Goal: Participate in discussion

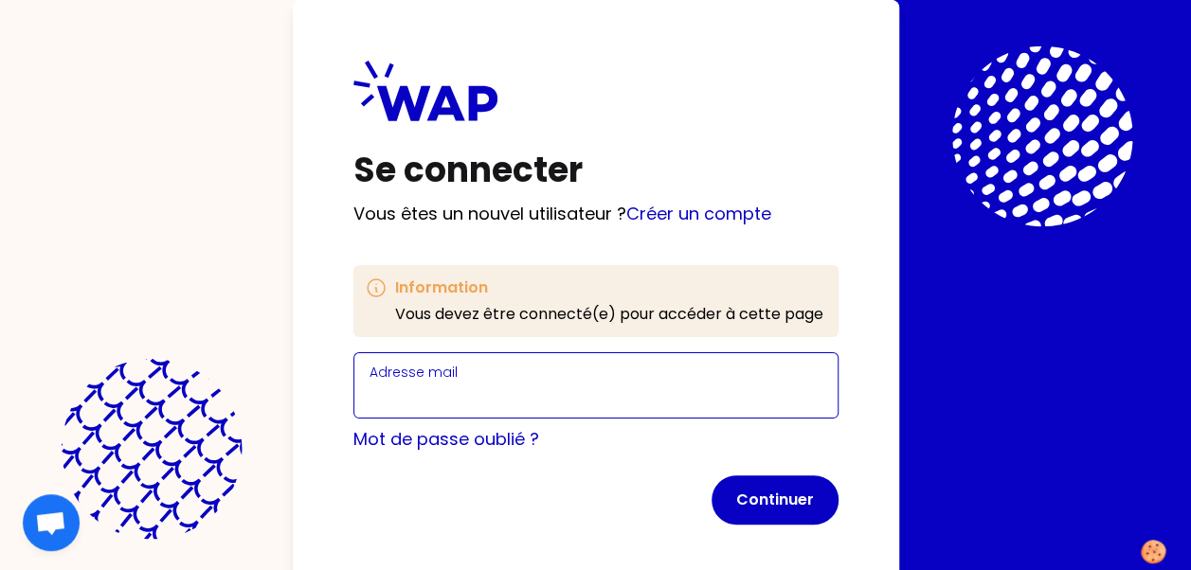
click at [621, 390] on input "Adresse mail" at bounding box center [595, 397] width 453 height 27
type input "[EMAIL_ADDRESS][DOMAIN_NAME]"
click button "Continuer" at bounding box center [774, 499] width 127 height 49
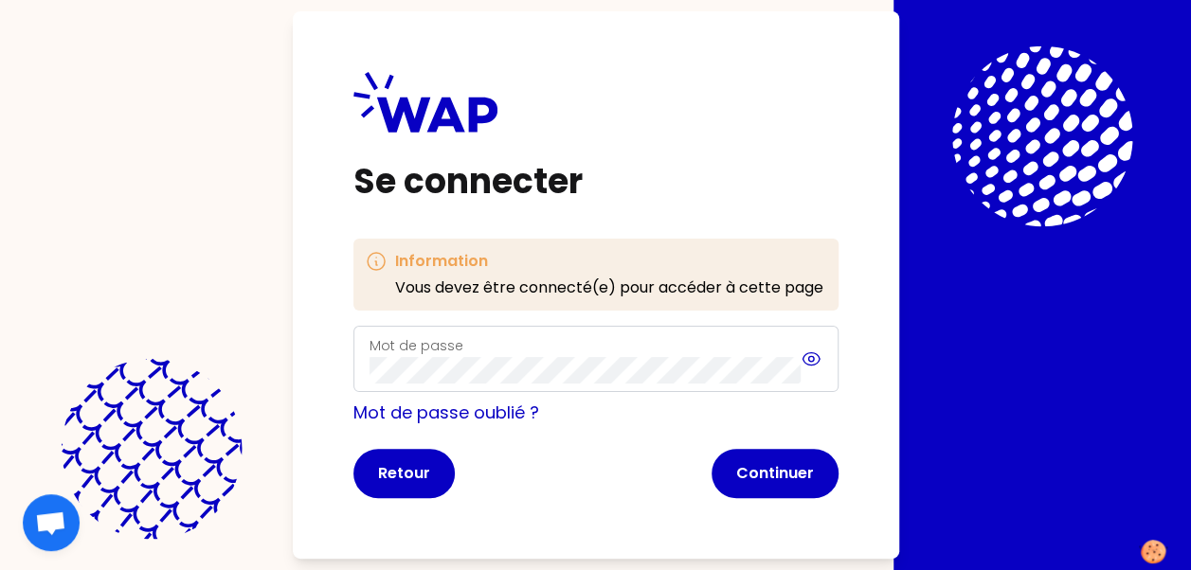
click at [814, 366] on icon at bounding box center [810, 359] width 21 height 23
click at [758, 466] on button "Continuer" at bounding box center [774, 473] width 127 height 49
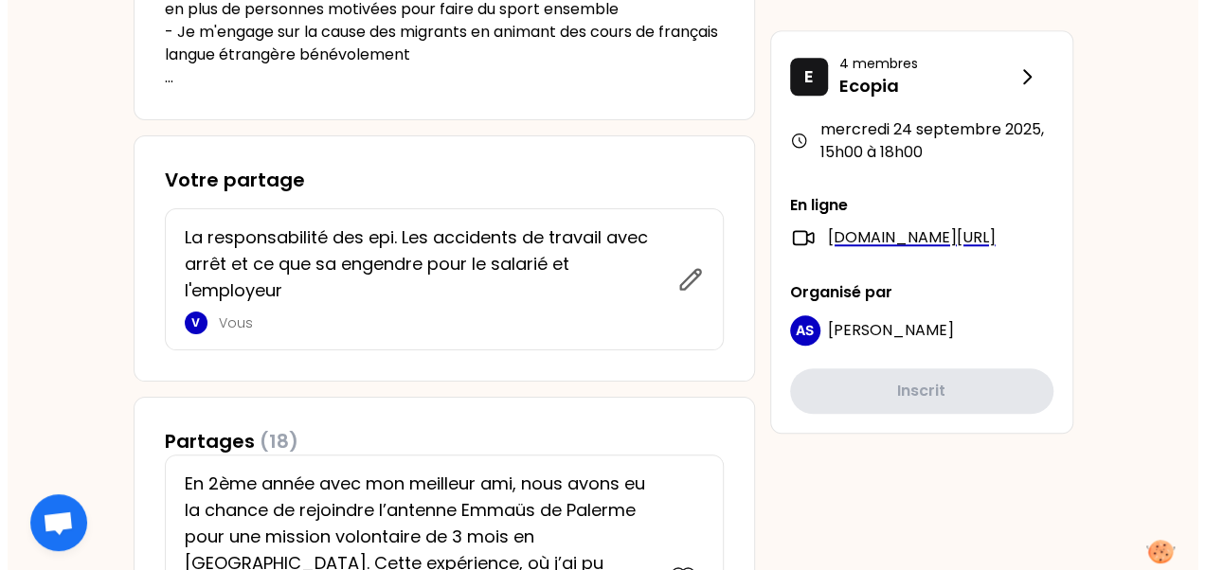
scroll to position [735, 0]
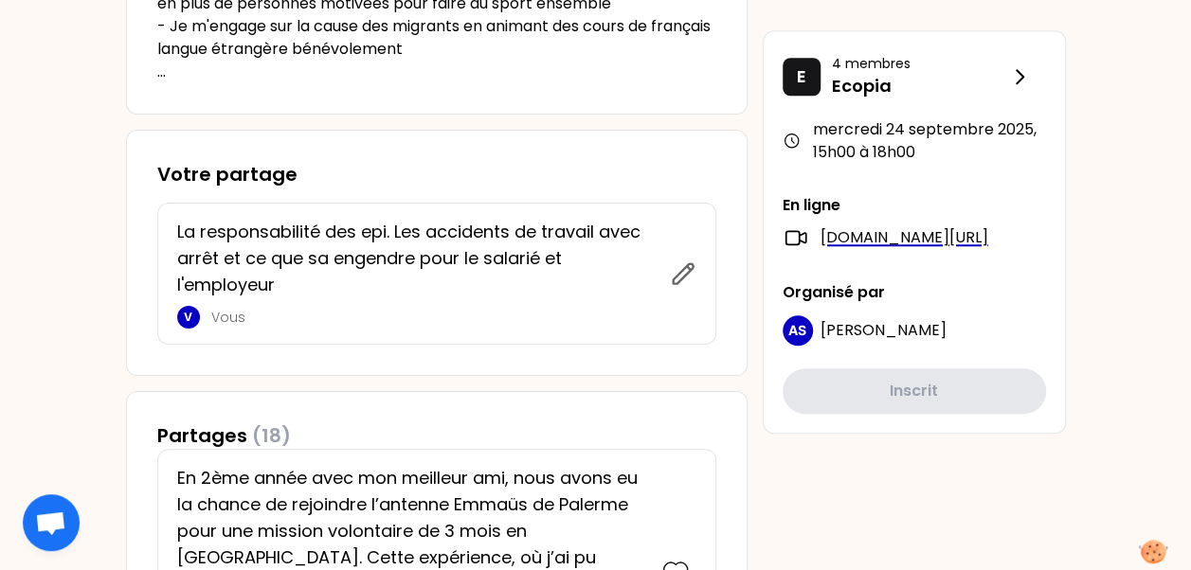
click at [665, 275] on div "La responsabilité des epi. Les accidents de travail avec arrêt et ce que sa eng…" at bounding box center [423, 274] width 493 height 110
click at [681, 277] on icon at bounding box center [683, 273] width 20 height 20
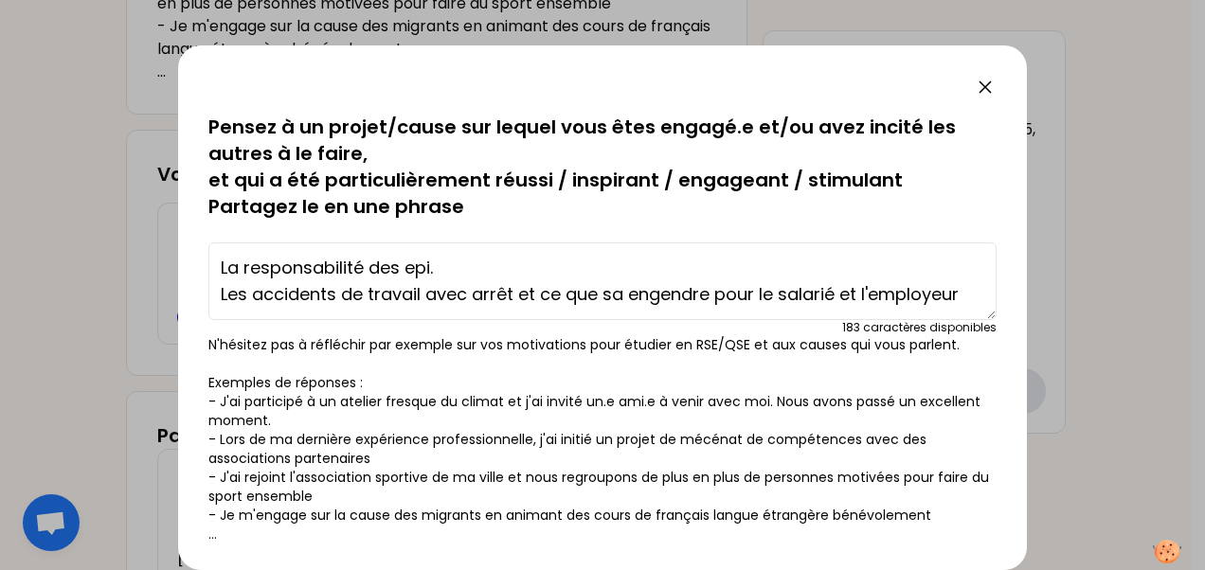
click at [460, 263] on textarea "La responsabilité des epi. Les accidents de travail avec arrêt et ce que sa eng…" at bounding box center [602, 281] width 788 height 78
click at [220, 273] on textarea "La responsabilité des EPI. Les accidents de travail avec arrêt et ce que sa eng…" at bounding box center [602, 281] width 788 height 78
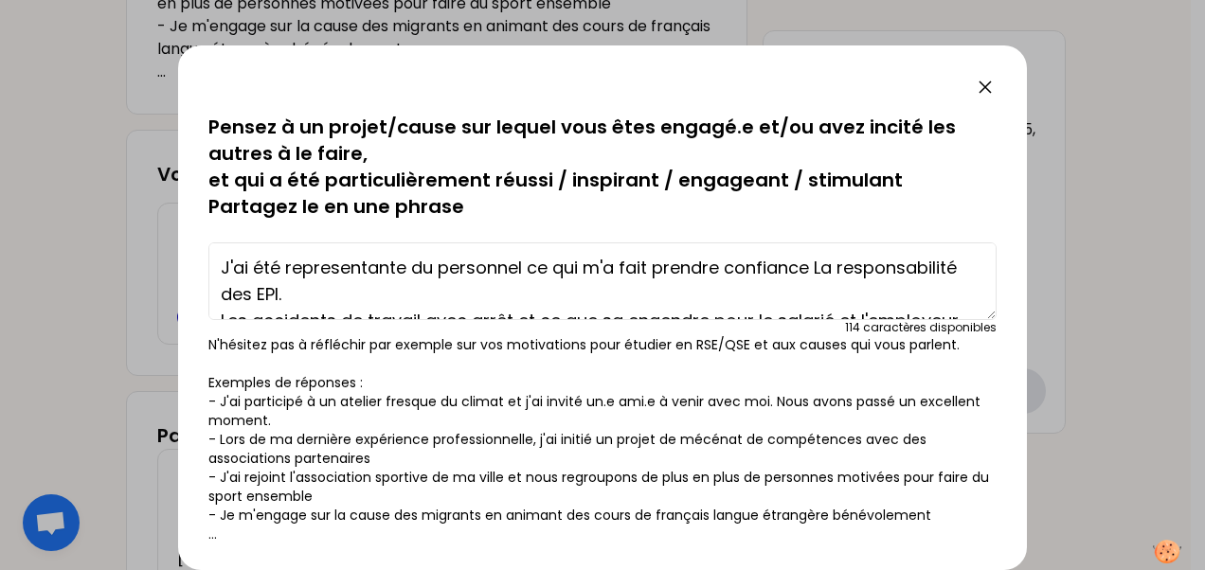
click at [311, 273] on textarea "J'ai été representante du personnel ce qui m'a fait prendre confiance La respon…" at bounding box center [602, 281] width 788 height 78
click at [805, 273] on textarea "J'ai été représentante du personnel ce qui m'a fait prendre confiance La respon…" at bounding box center [602, 281] width 788 height 78
drag, startPoint x: 807, startPoint y: 271, endPoint x: 717, endPoint y: 269, distance: 90.0
click at [717, 269] on textarea "J'ai été représentante du personnel ce qui m'a fait prendre confiance La respon…" at bounding box center [602, 281] width 788 height 78
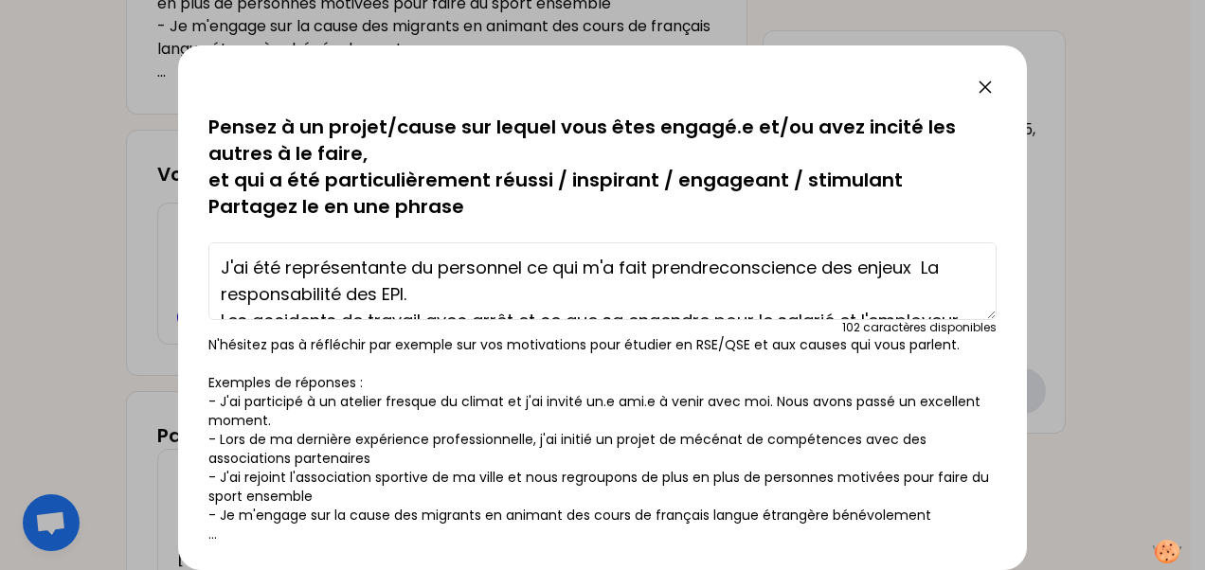
click at [717, 269] on textarea "J'ai été représentante du personnel ce qui m'a fait prendreconscience des enjeu…" at bounding box center [602, 281] width 788 height 78
click at [924, 267] on textarea "J'ai été représentante du personnel ce qui m'a fait prendre conscience des enje…" at bounding box center [602, 281] width 788 height 78
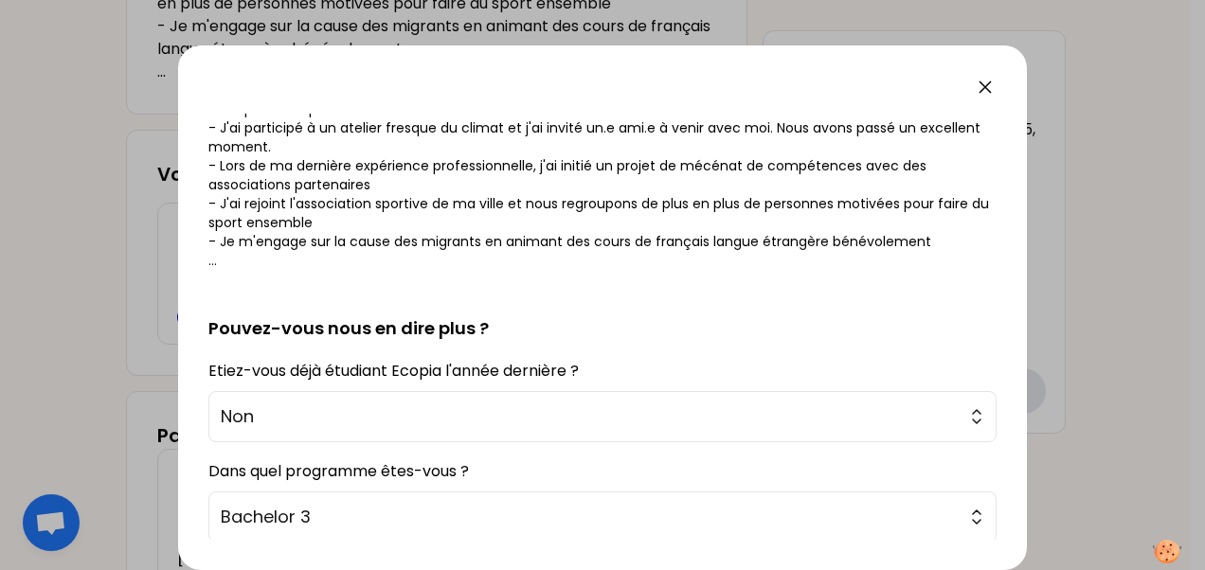
scroll to position [400, 0]
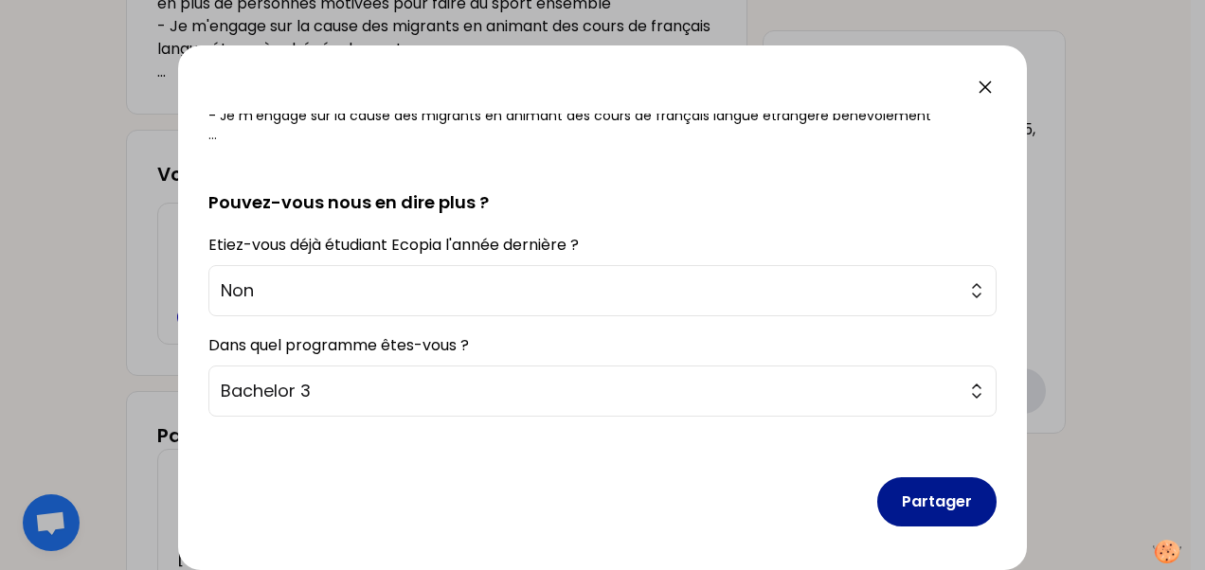
type textarea "J'ai été représentante du personnel ce qui m'a fait prendre conscience des enje…"
click at [912, 521] on button "Partager" at bounding box center [936, 501] width 119 height 49
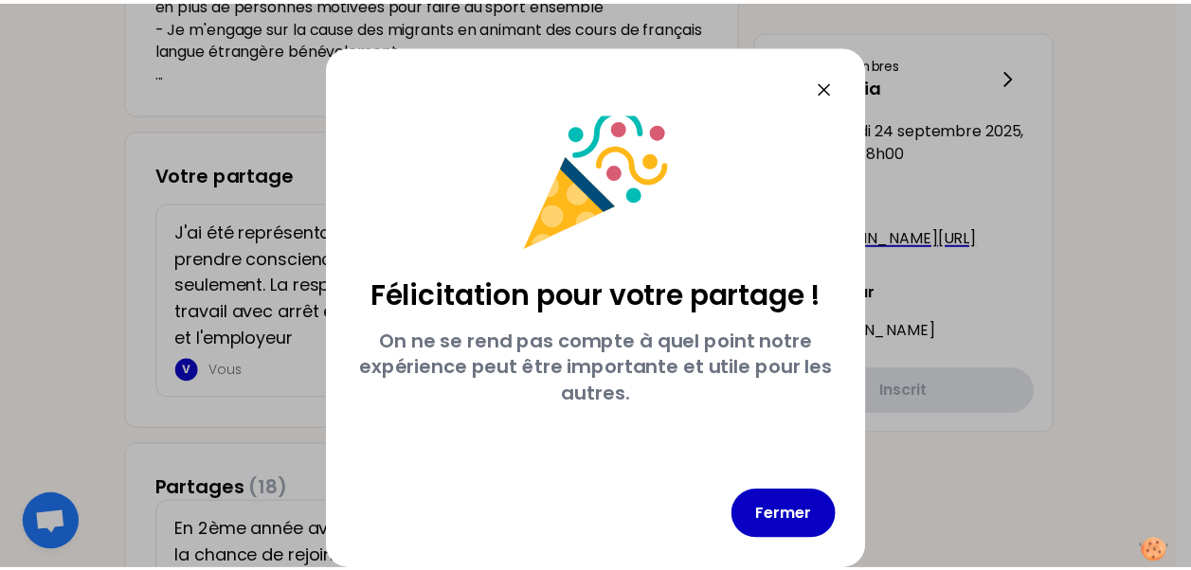
scroll to position [17, 0]
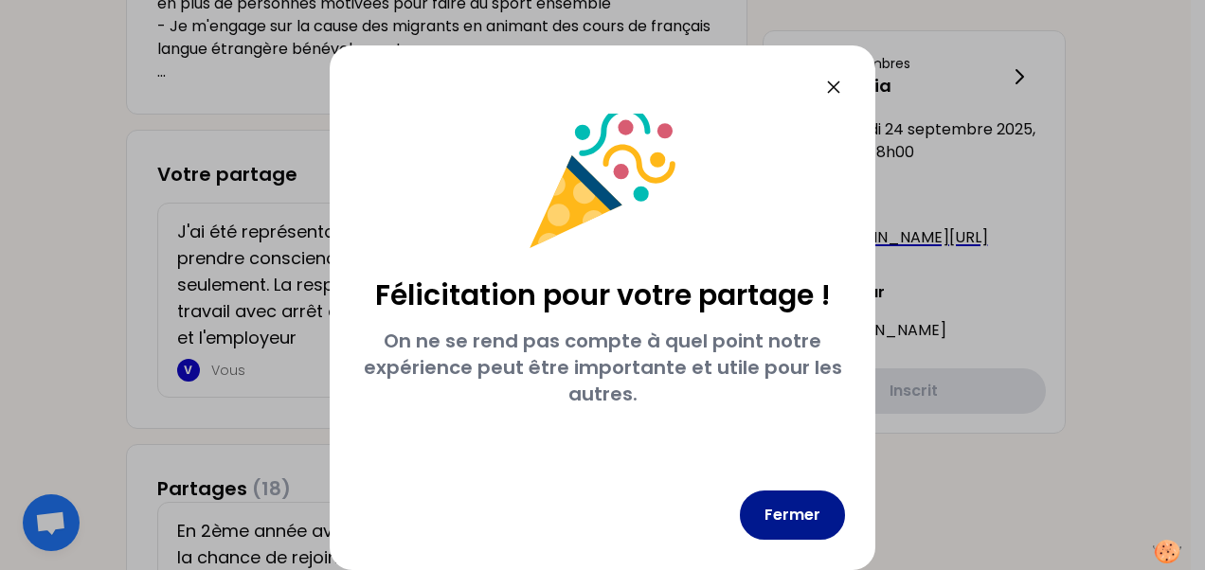
click at [798, 534] on button "Fermer" at bounding box center [792, 515] width 105 height 49
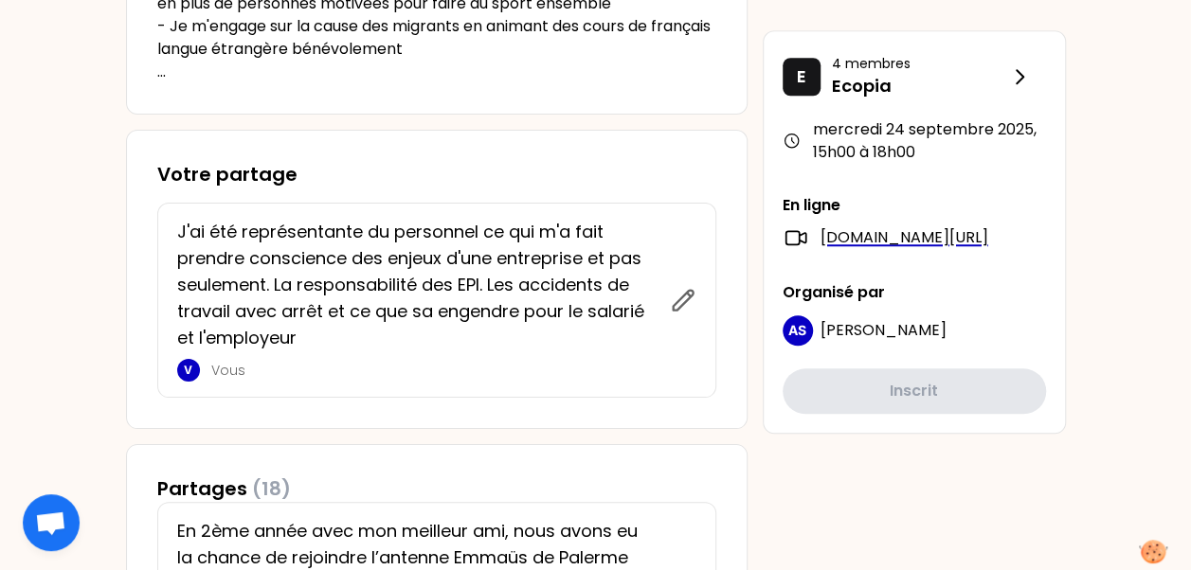
drag, startPoint x: 1194, startPoint y: 115, endPoint x: 1165, endPoint y: 93, distance: 36.6
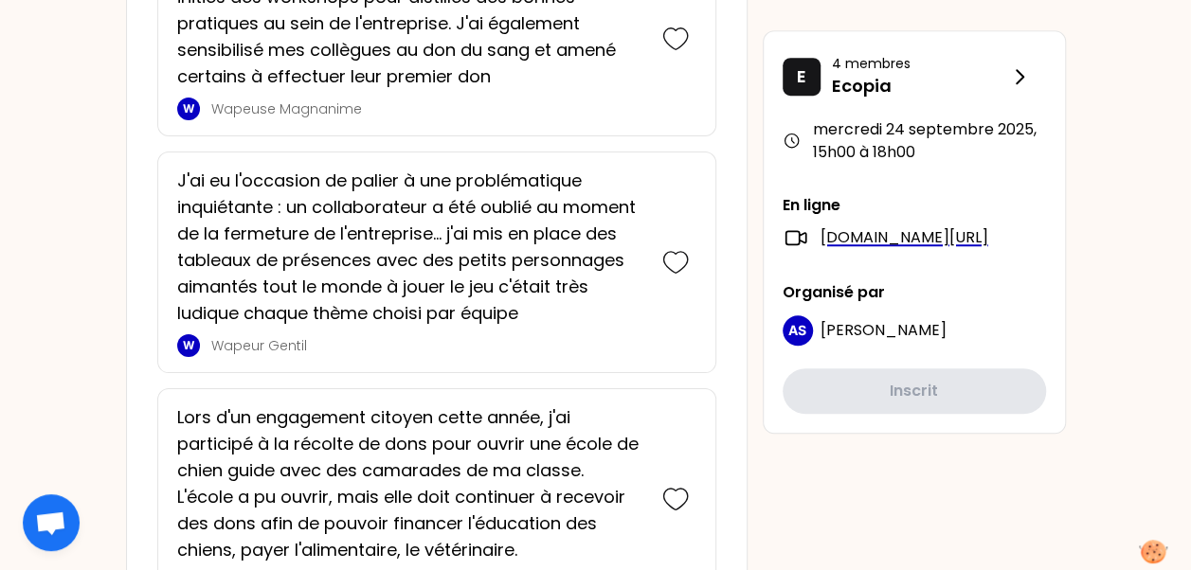
scroll to position [4245, 0]
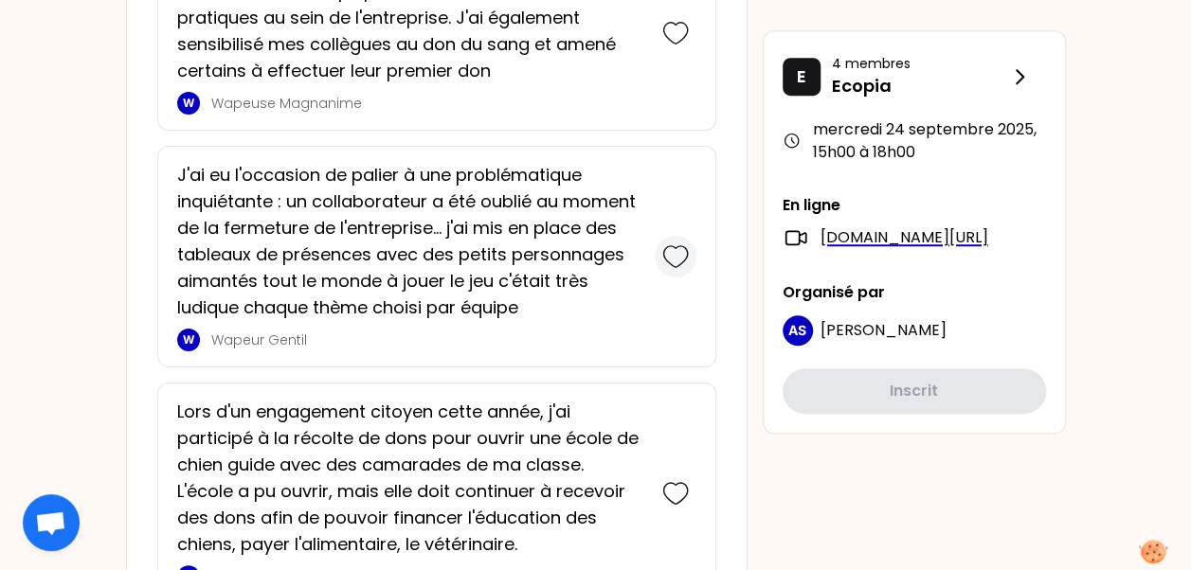
click at [681, 243] on icon at bounding box center [675, 256] width 27 height 27
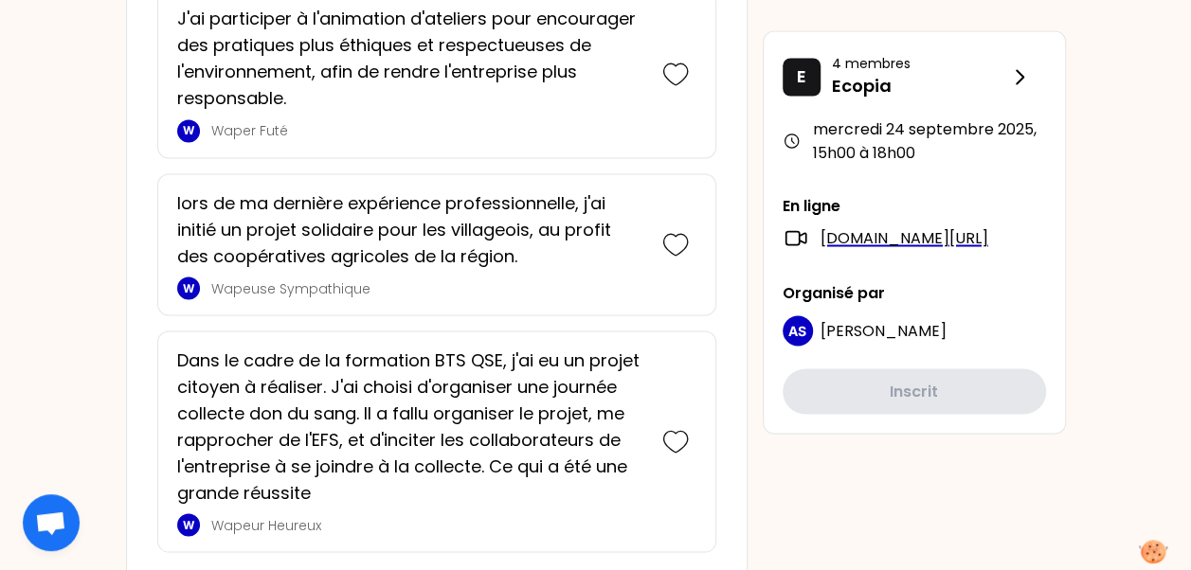
scroll to position [5272, 0]
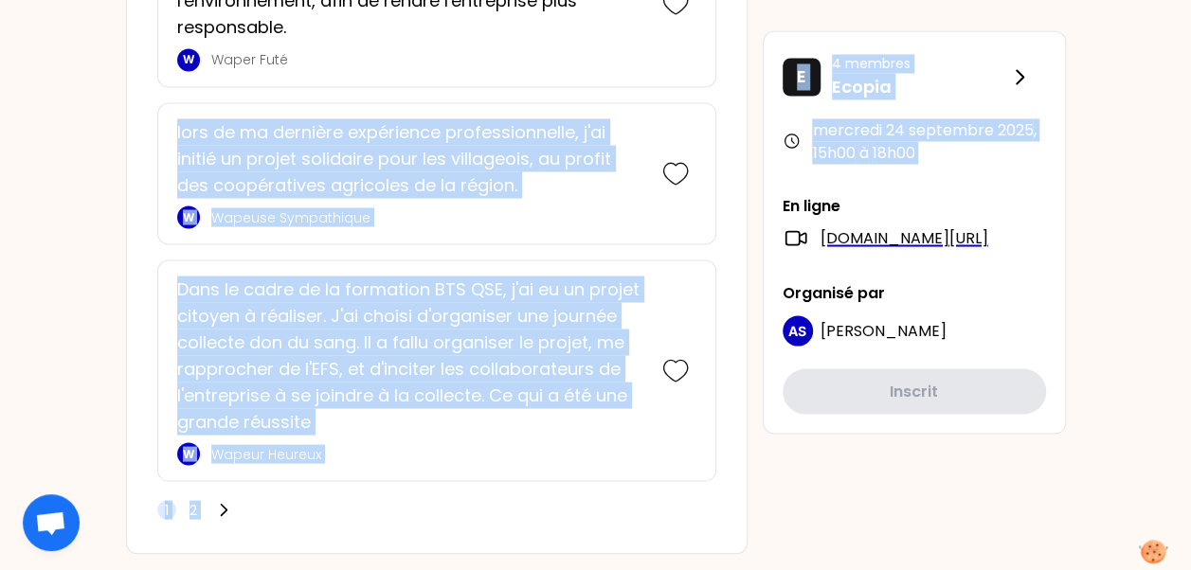
drag, startPoint x: 769, startPoint y: 194, endPoint x: 823, endPoint y: 38, distance: 165.4
click at [823, 38] on div "E 4 membres Ecopia [DATE] 15h00 à 18h00 En ligne [DOMAIN_NAME][URL] Organisé pa…" at bounding box center [914, 232] width 303 height 404
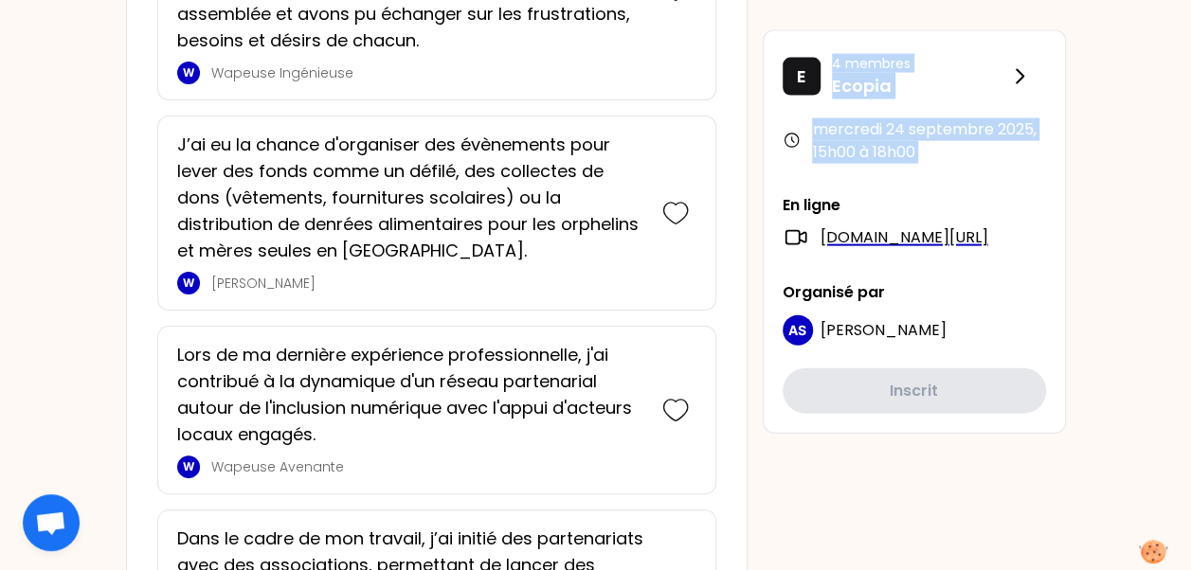
scroll to position [1279, 0]
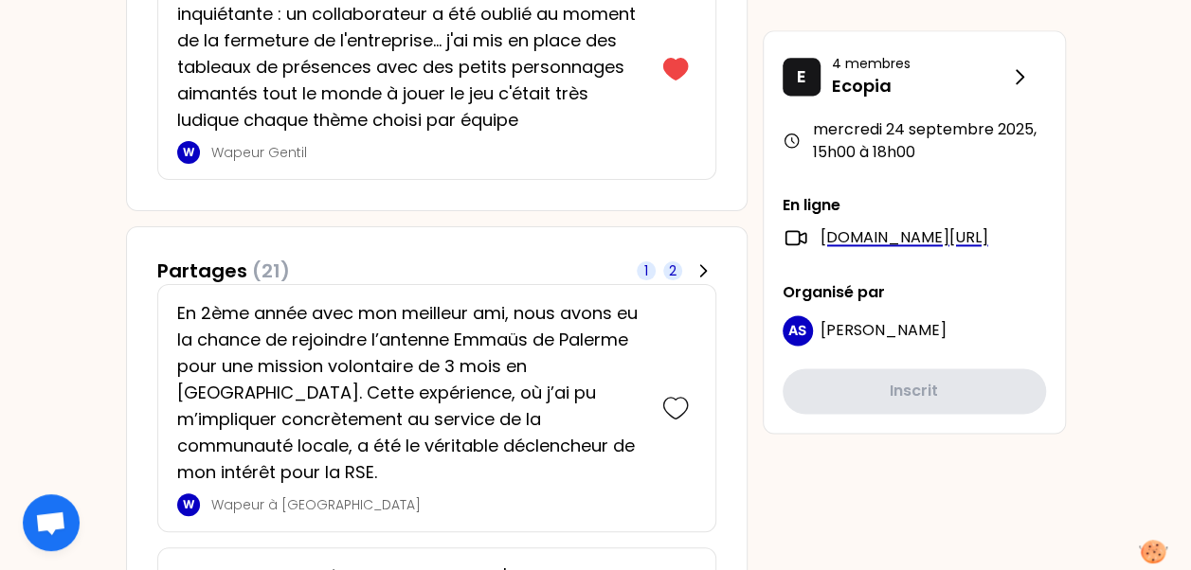
click at [676, 266] on span "2" at bounding box center [672, 270] width 19 height 19
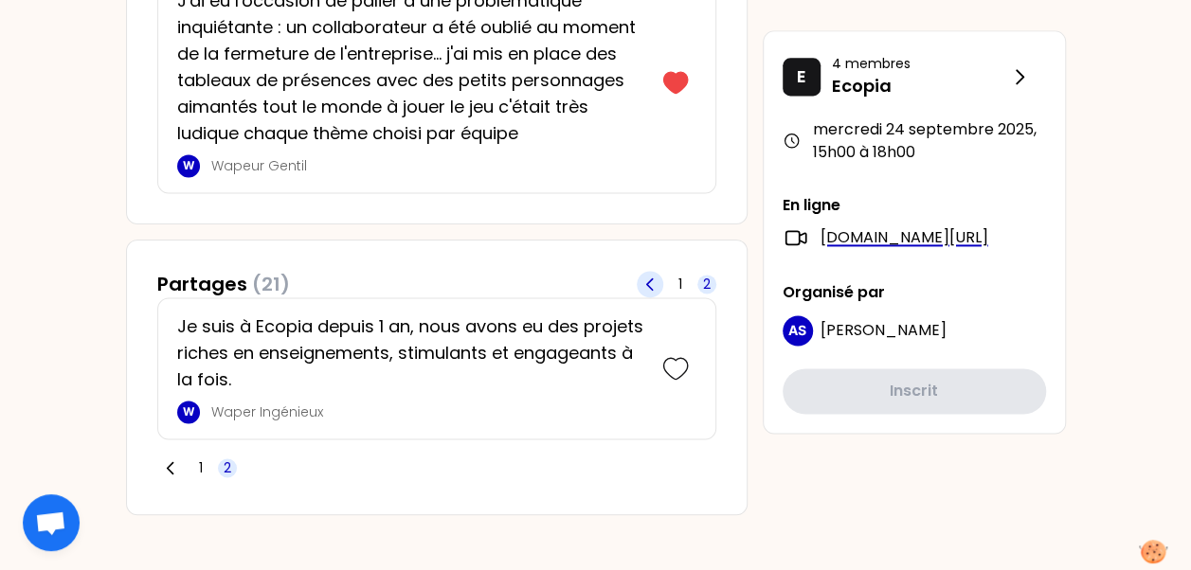
click at [646, 277] on icon at bounding box center [649, 284] width 19 height 19
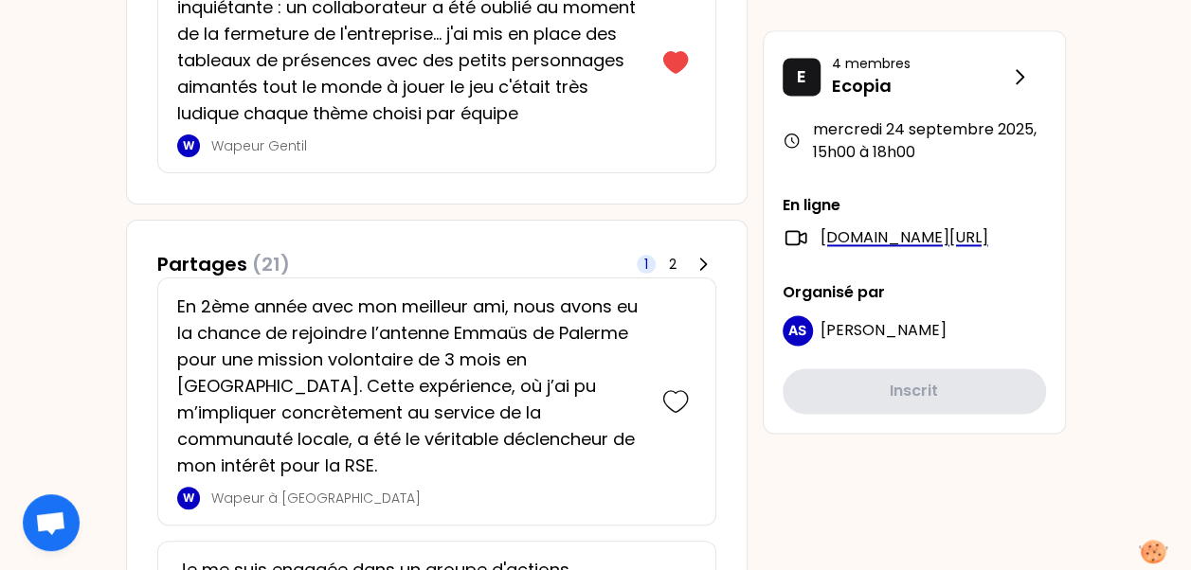
scroll to position [0, 0]
